Goal: Task Accomplishment & Management: Manage account settings

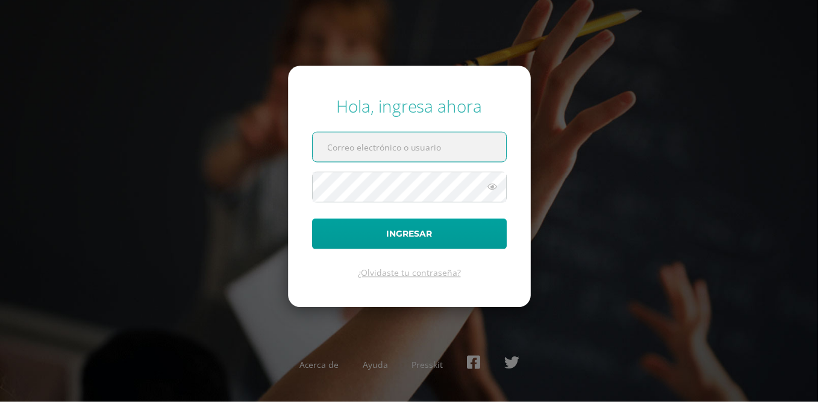
click at [451, 163] on input "text" at bounding box center [412, 148] width 195 height 30
type input "[DEMOGRAPHIC_DATA]"
type input "[PERSON_NAME]"
type input "[EMAIL_ADDRESS][DOMAIN_NAME]"
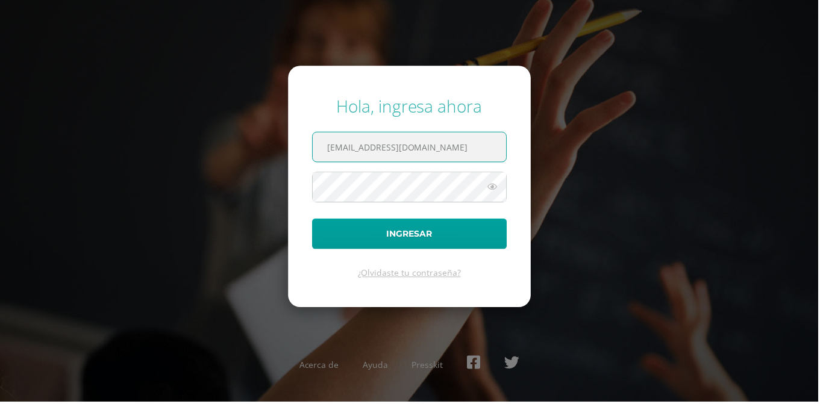
scroll to position [0, 0]
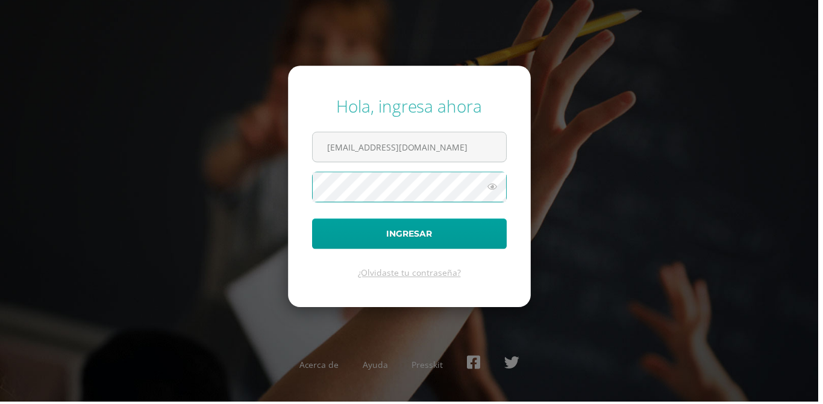
click at [496, 195] on icon at bounding box center [495, 188] width 16 height 14
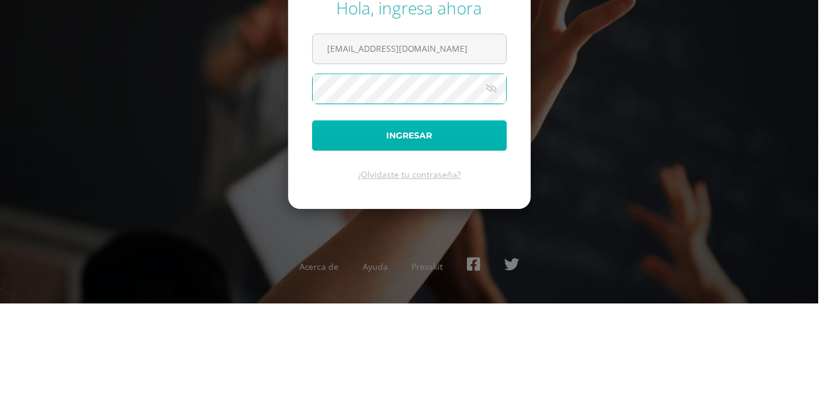
click at [336, 251] on button "Ingresar" at bounding box center [412, 235] width 196 height 31
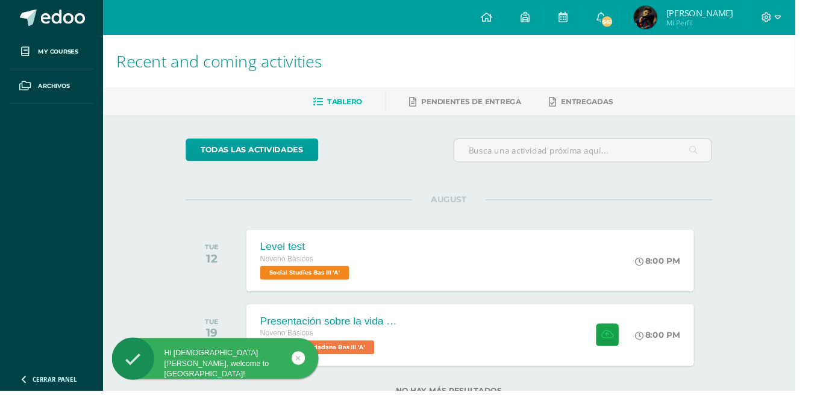
click at [568, 281] on div "Level test Noveno Básicos Social Studies Bas III 'A' 8:00 PM Level test Social …" at bounding box center [486, 270] width 463 height 64
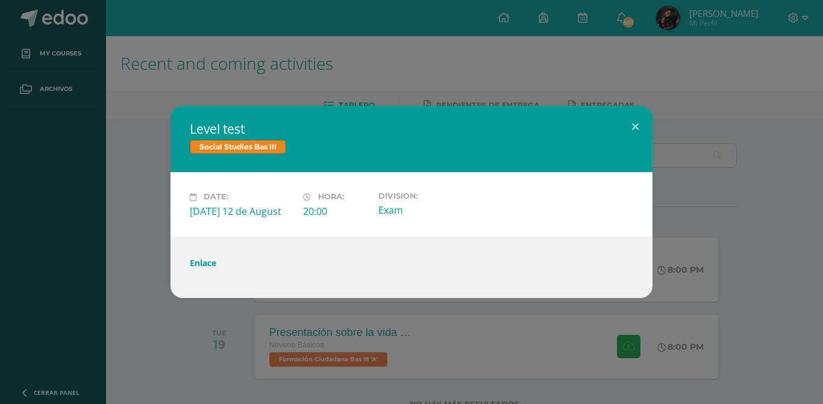
click at [216, 265] on link "Enlace" at bounding box center [203, 262] width 27 height 11
